Goal: Task Accomplishment & Management: Use online tool/utility

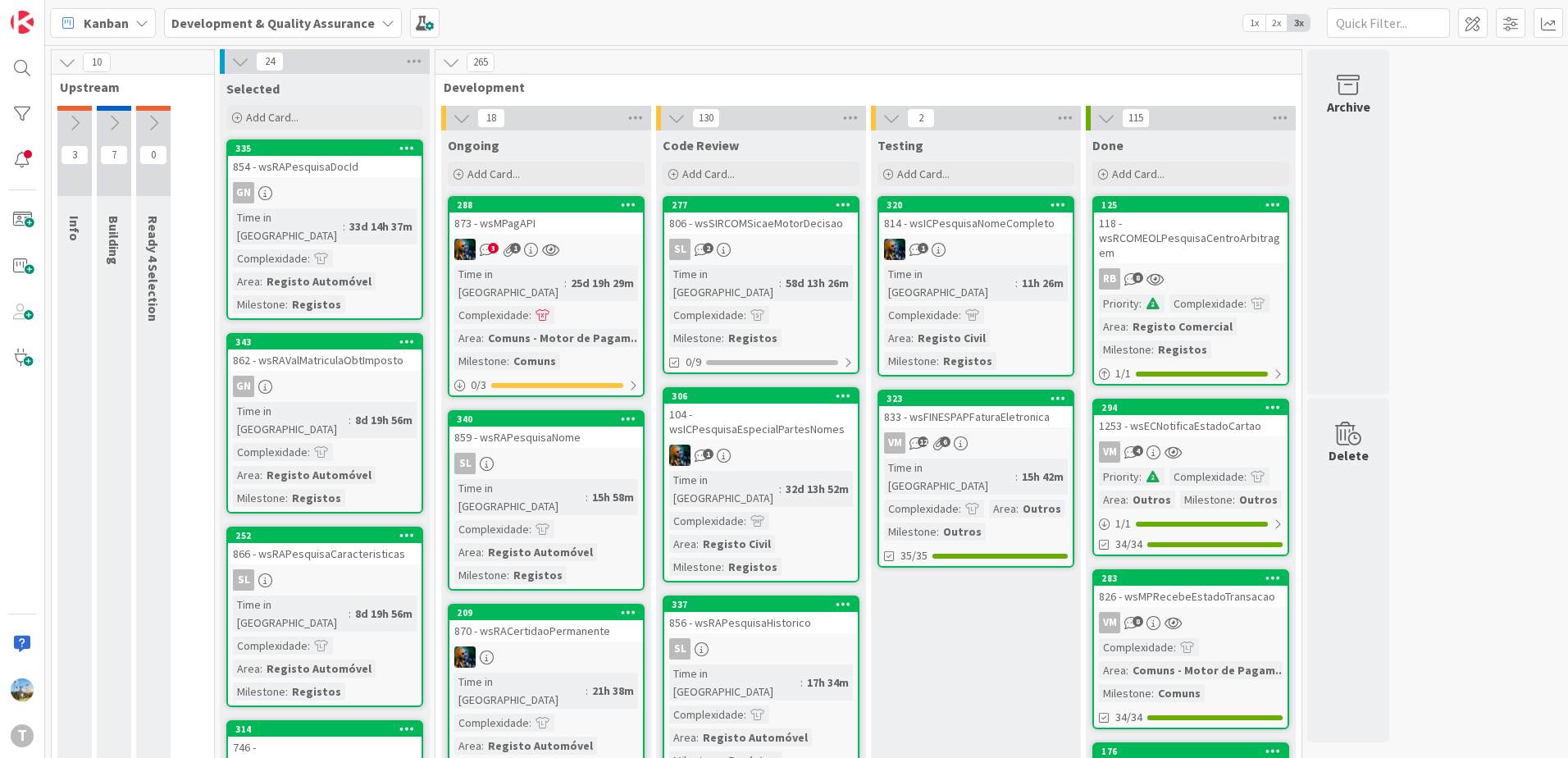
click at [974, 257] on div "1" at bounding box center [975, 249] width 193 height 21
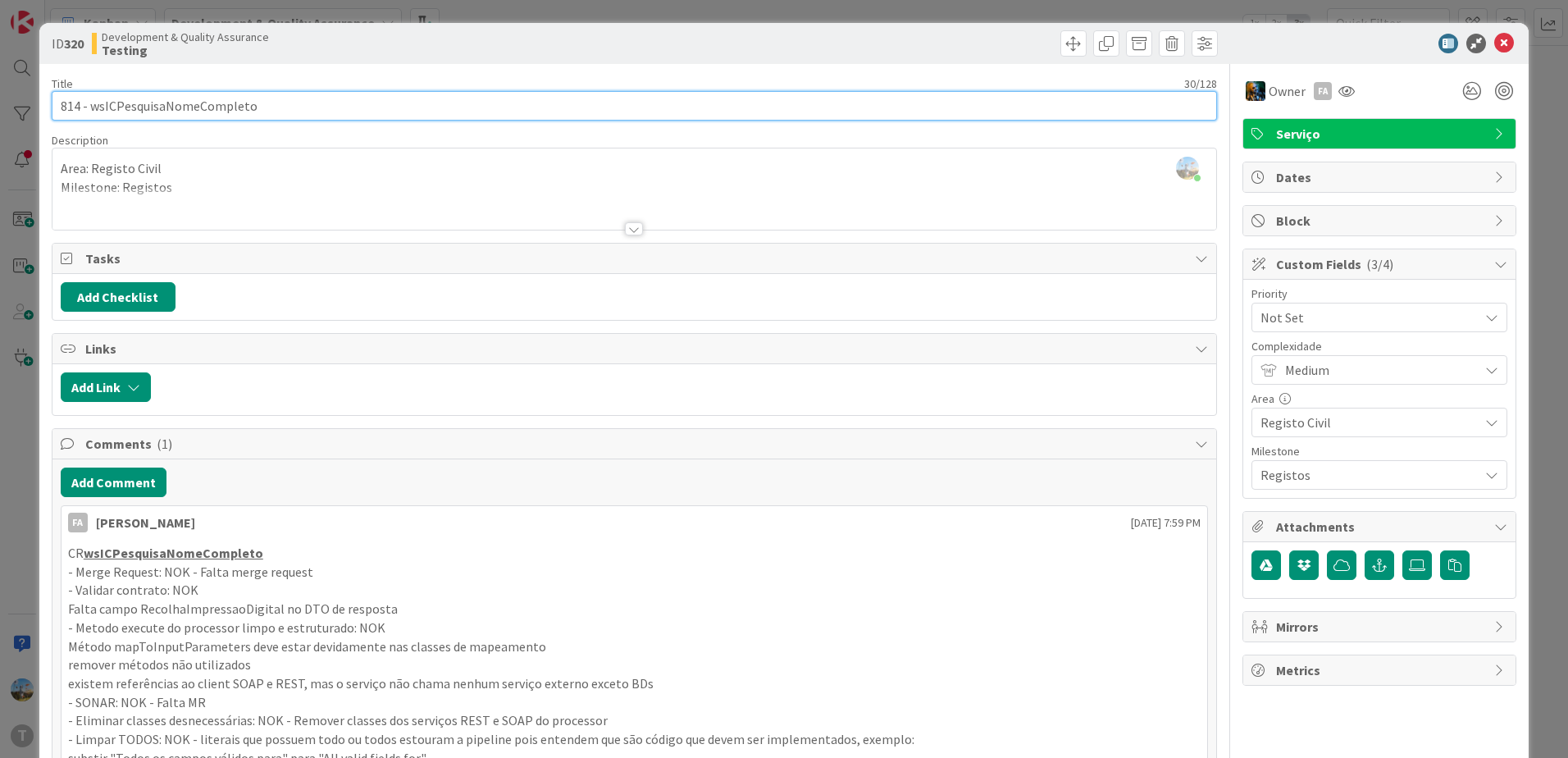
drag, startPoint x: 252, startPoint y: 108, endPoint x: 93, endPoint y: 112, distance: 159.1
click at [93, 112] on input "814 - wsICPesquisaNomeCompleto" at bounding box center [635, 106] width 1166 height 30
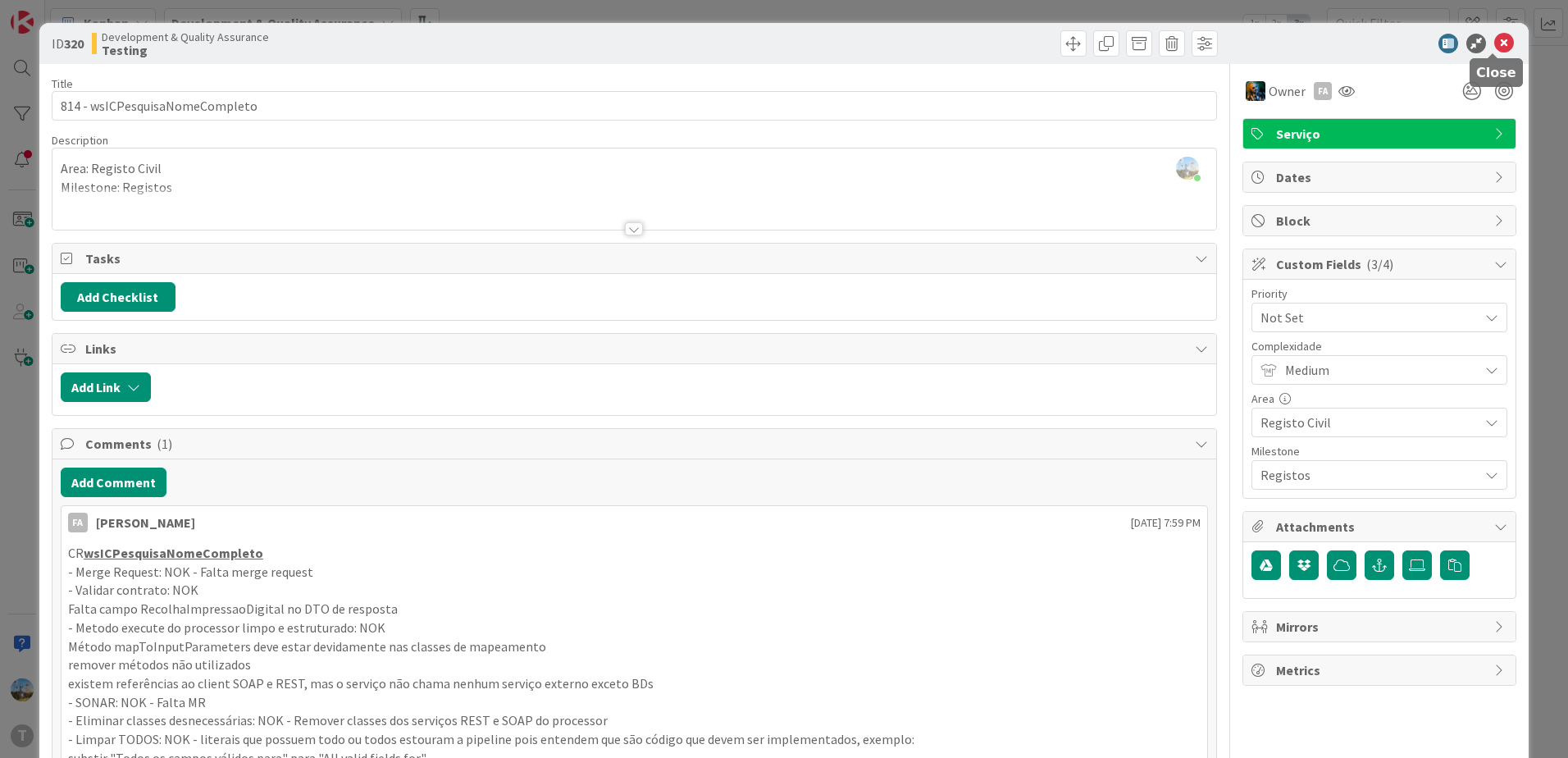
click at [1500, 42] on icon at bounding box center [1505, 44] width 20 height 20
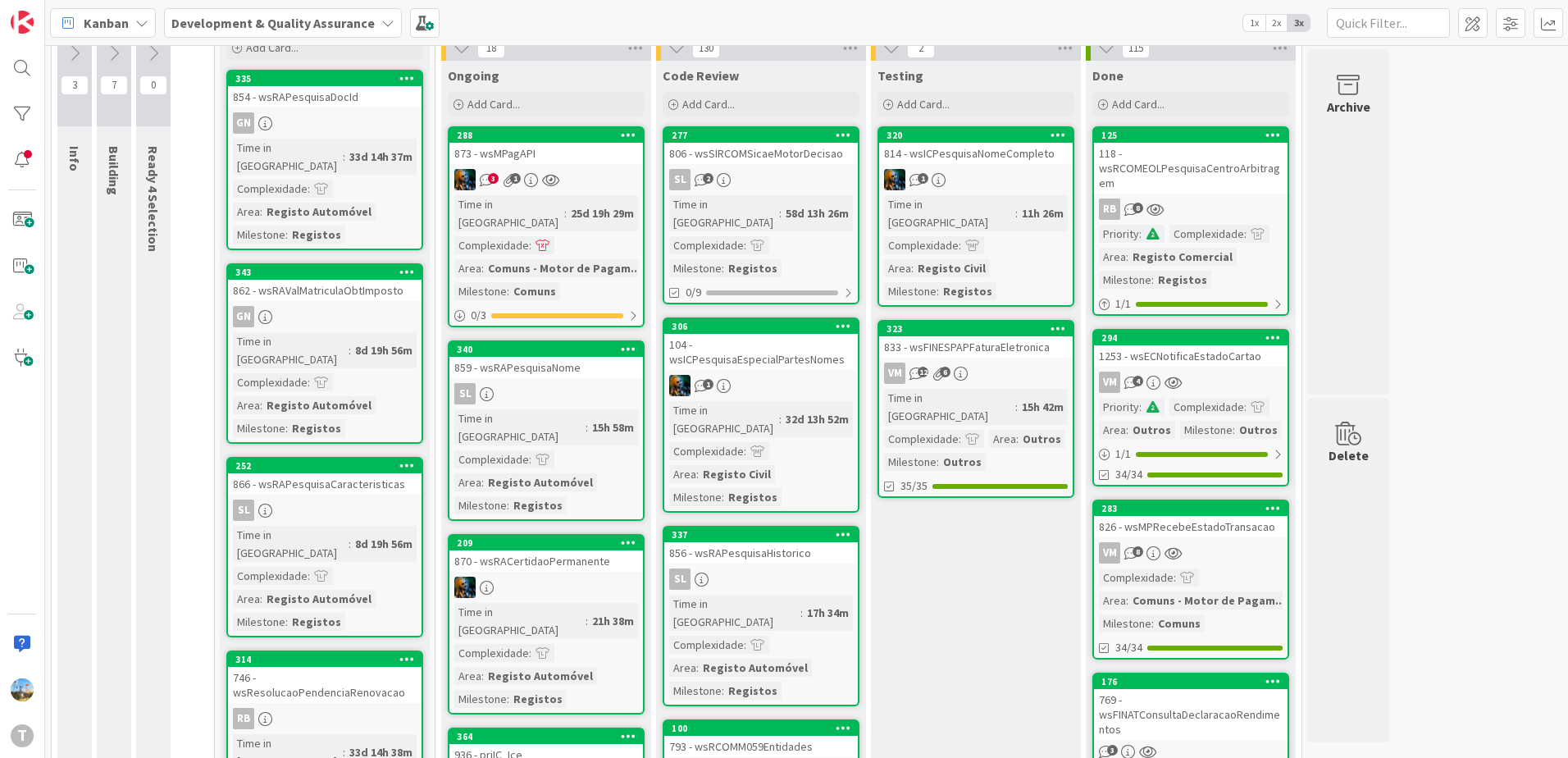
scroll to position [49, 0]
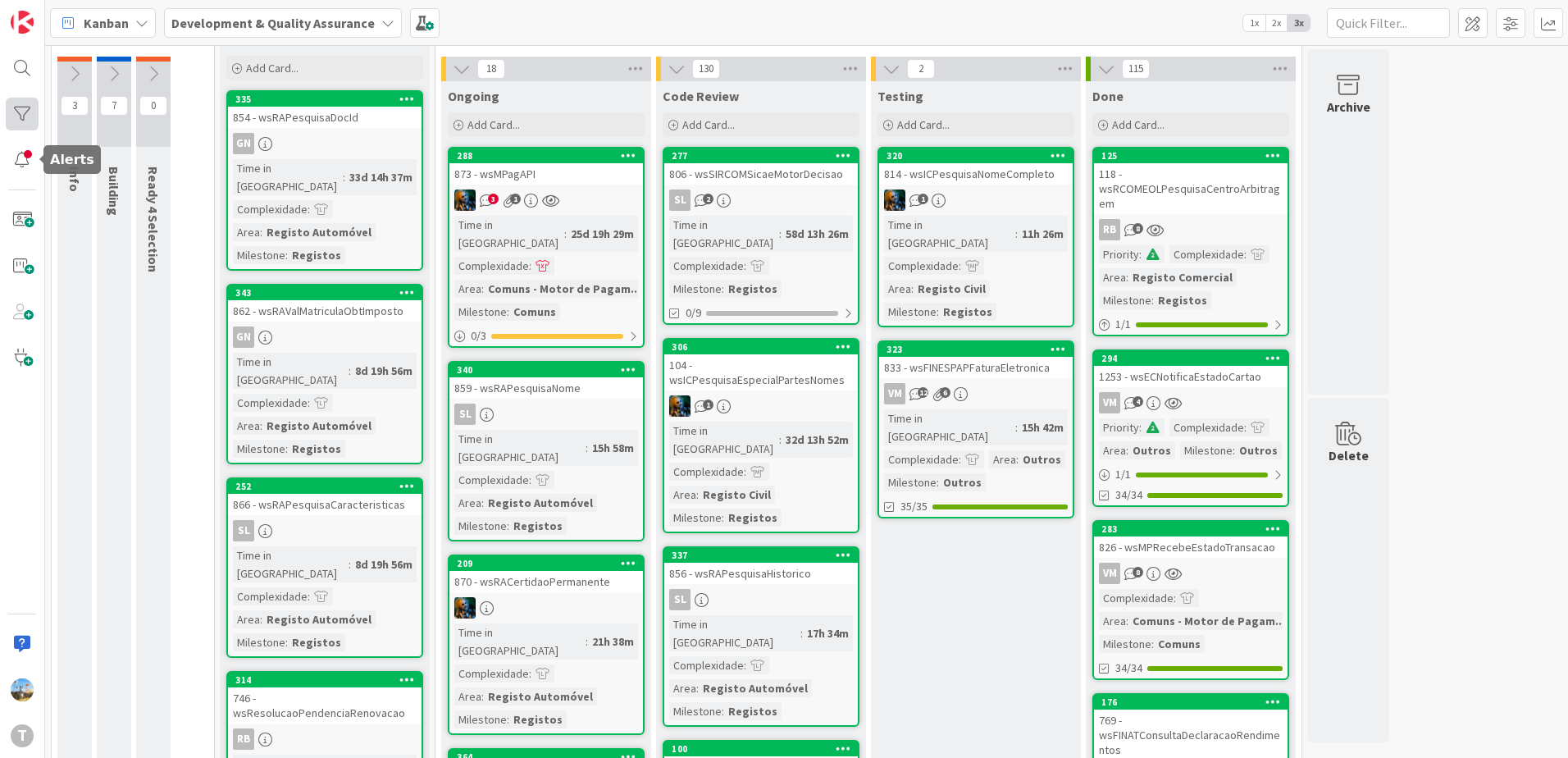
click at [16, 125] on div at bounding box center [22, 114] width 33 height 33
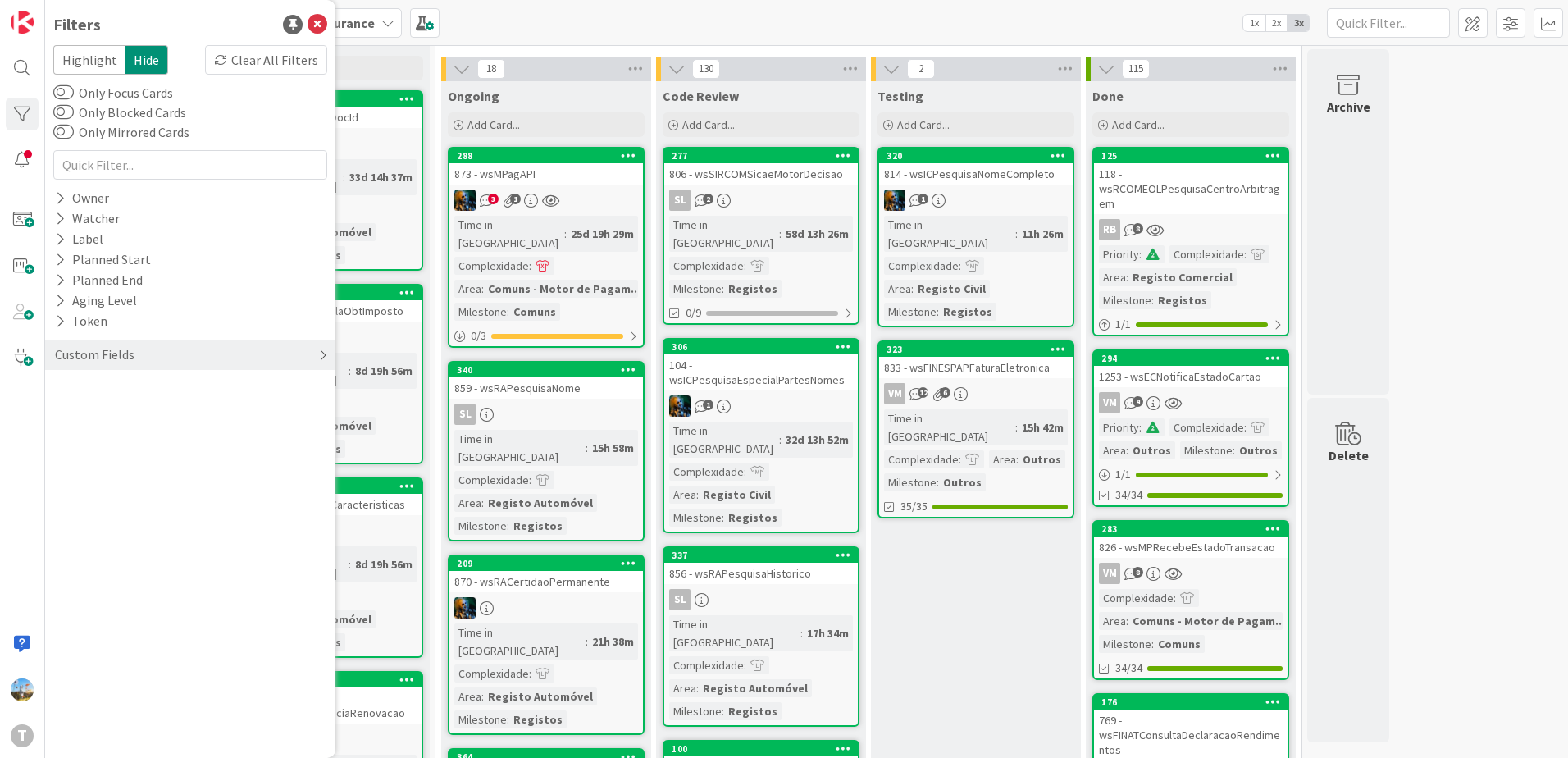
click at [114, 355] on div "Custom Fields" at bounding box center [95, 354] width 83 height 21
click at [158, 397] on div "Priority" at bounding box center [190, 388] width 290 height 21
click at [158, 413] on div "Critical High Medium Low None" at bounding box center [190, 456] width 266 height 107
click at [61, 416] on icon at bounding box center [63, 414] width 12 height 12
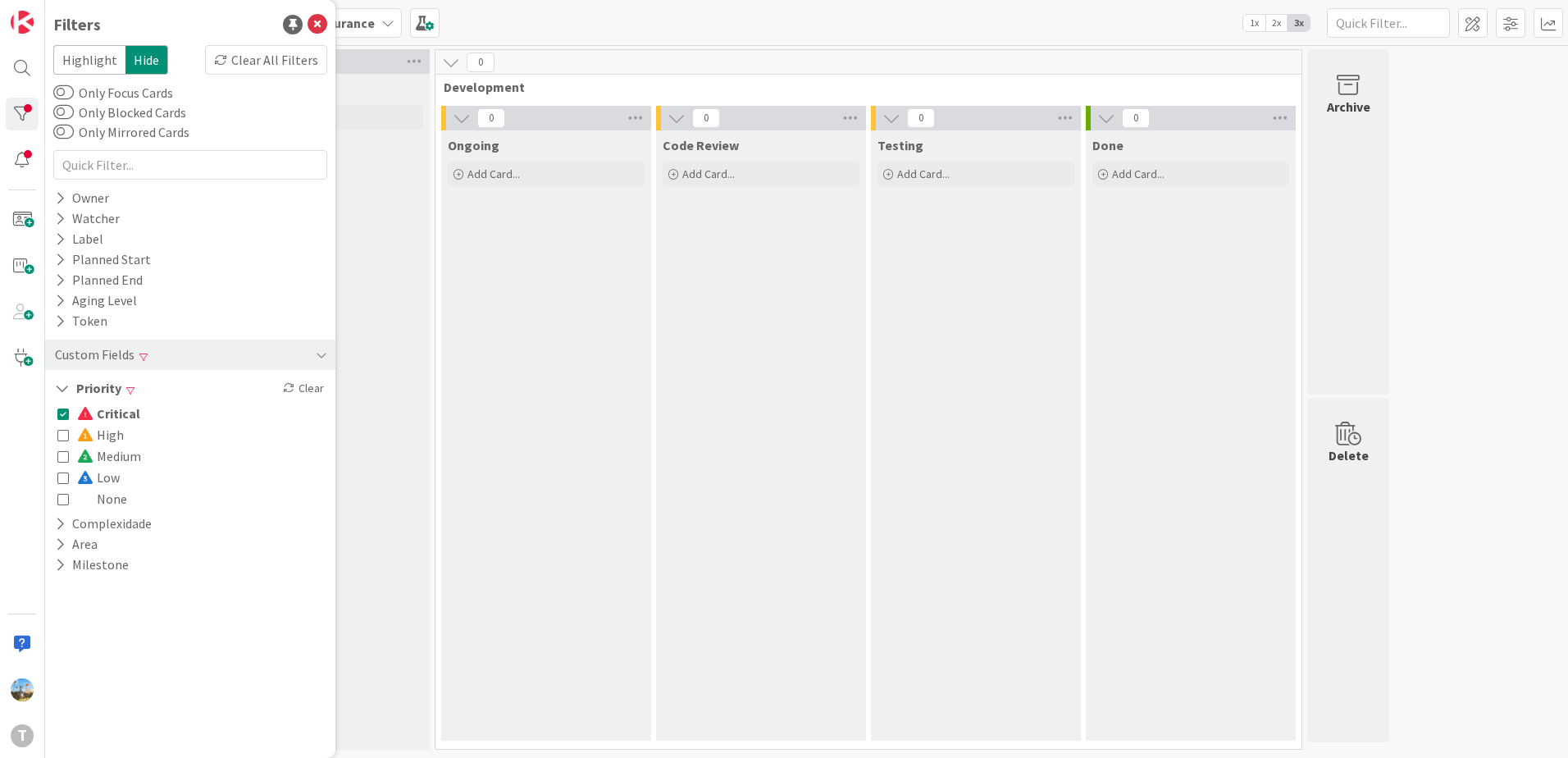
scroll to position [0, 0]
click at [62, 416] on icon at bounding box center [63, 414] width 12 height 12
